Goal: Subscribe to service/newsletter

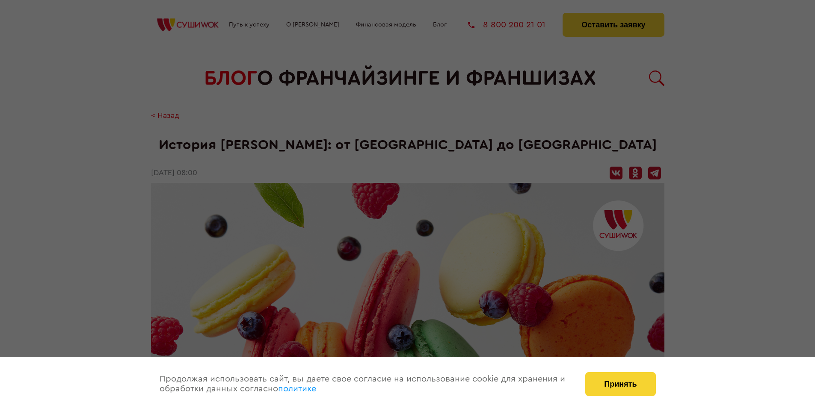
scroll to position [1041, 0]
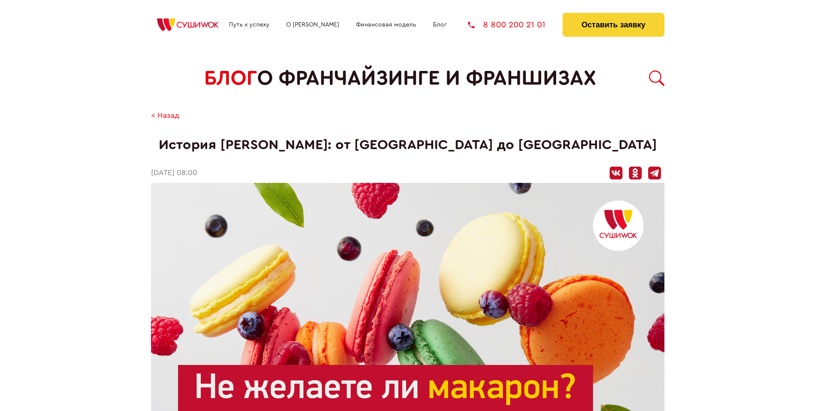
scroll to position [1041, 0]
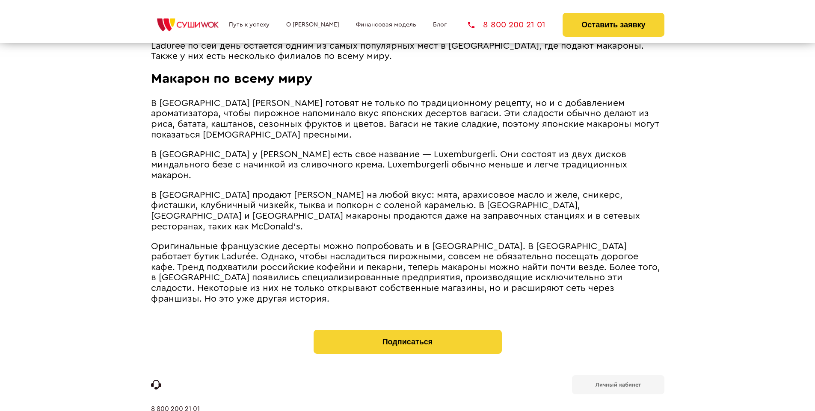
click at [618, 382] on b "Личный кабинет" at bounding box center [617, 385] width 45 height 6
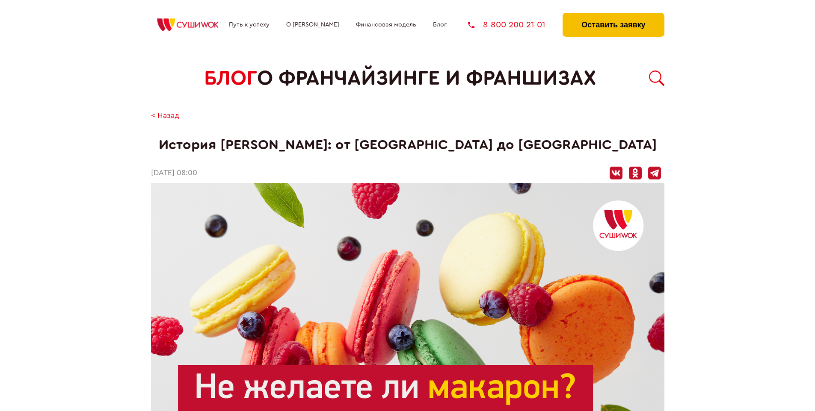
click at [613, 15] on button "Оставить заявку" at bounding box center [612, 25] width 101 height 24
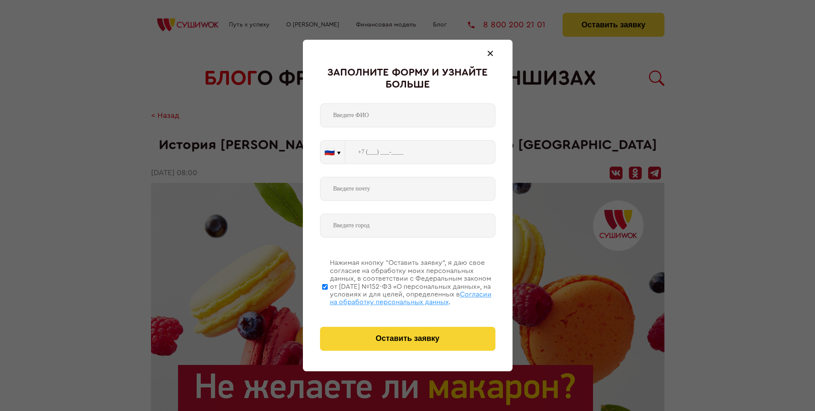
click at [397, 297] on span "Согласии на обработку персональных данных" at bounding box center [411, 298] width 162 height 15
click at [328, 297] on input "Нажимая кнопку “Оставить заявку”, я даю свое согласие на обработку моих персона…" at bounding box center [325, 287] width 6 height 68
checkbox input "false"
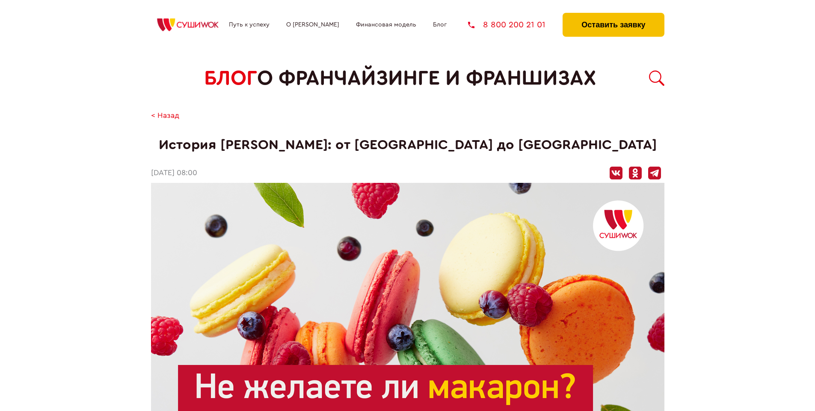
click at [613, 15] on button "Оставить заявку" at bounding box center [612, 25] width 101 height 24
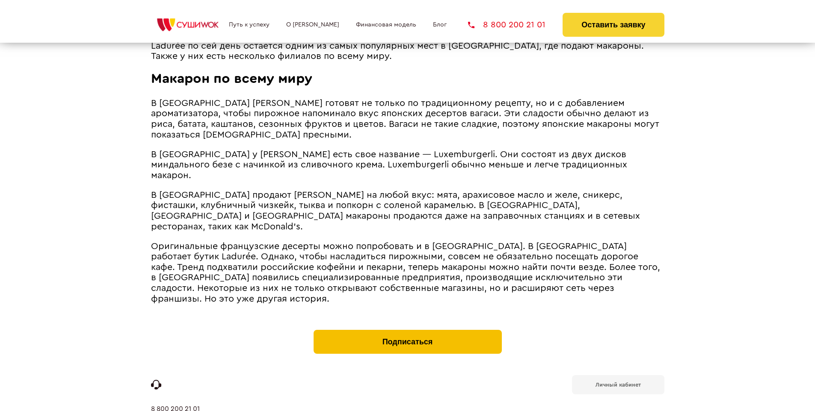
click at [407, 330] on button "Подписаться" at bounding box center [408, 342] width 188 height 24
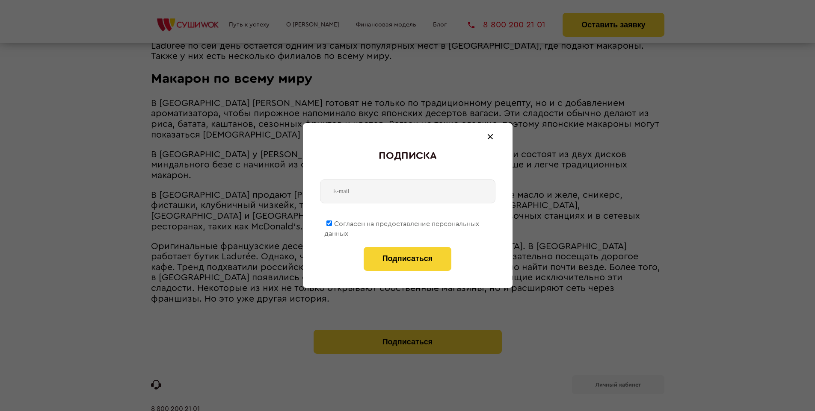
click at [402, 222] on span "Согласен на предоставление персональных данных" at bounding box center [401, 229] width 155 height 17
click at [332, 222] on input "Согласен на предоставление персональных данных" at bounding box center [329, 224] width 6 height 6
checkbox input "false"
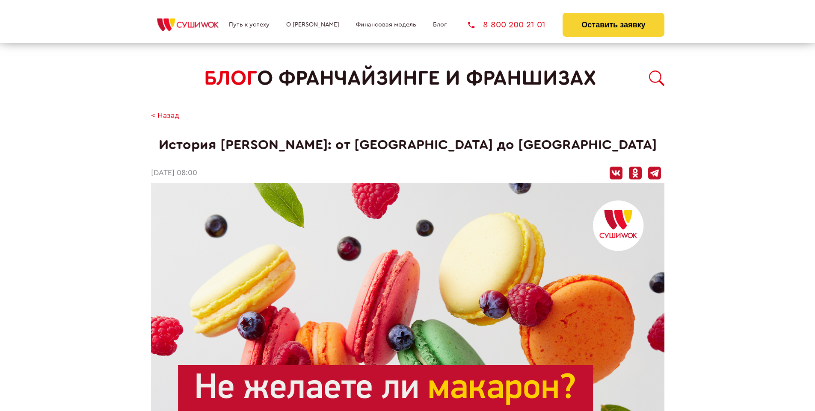
scroll to position [1041, 0]
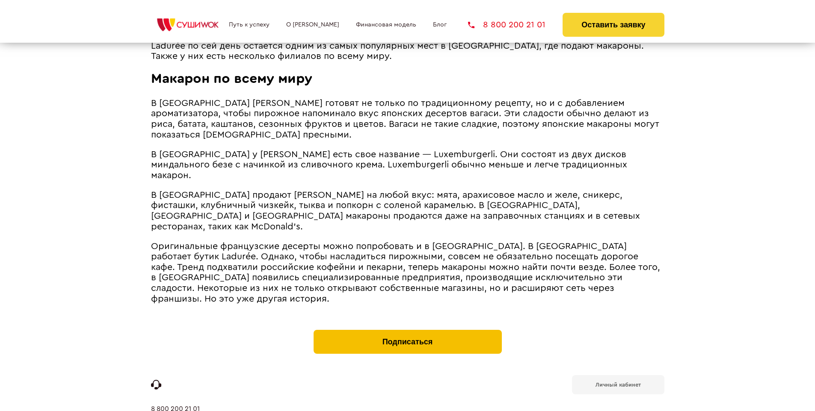
click at [407, 330] on button "Подписаться" at bounding box center [408, 342] width 188 height 24
